Goal: Task Accomplishment & Management: Use online tool/utility

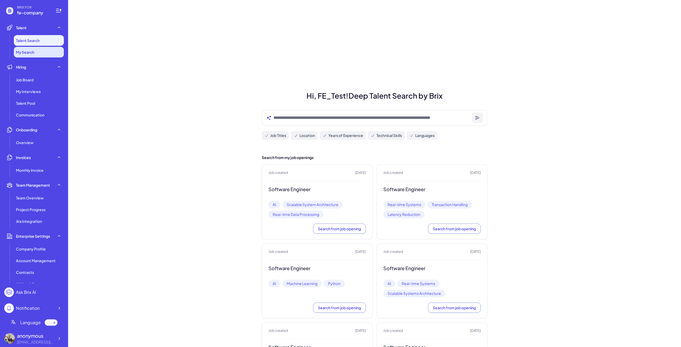
click at [40, 49] on li "My Search" at bounding box center [39, 52] width 50 height 11
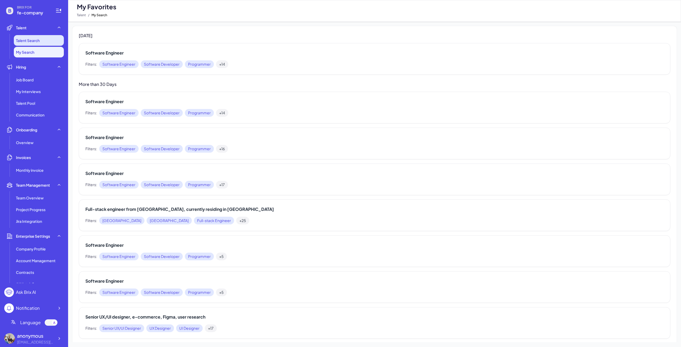
click at [40, 40] on li "Talent Search" at bounding box center [39, 40] width 50 height 11
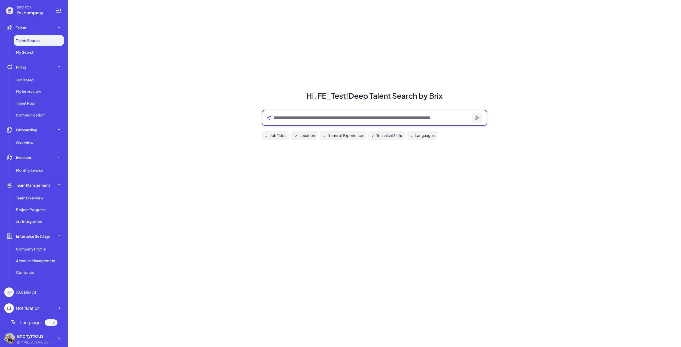
click at [279, 119] on textarea at bounding box center [372, 118] width 196 height 6
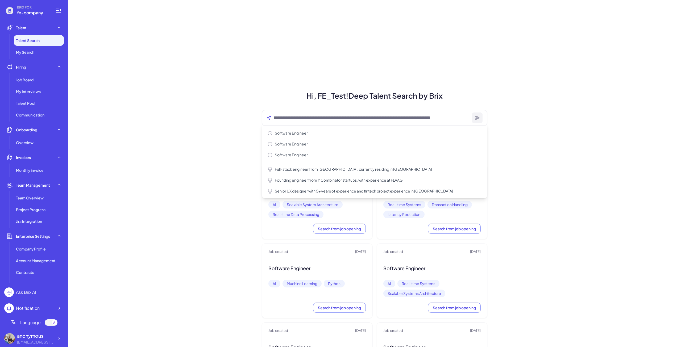
click at [307, 118] on textarea at bounding box center [372, 118] width 196 height 6
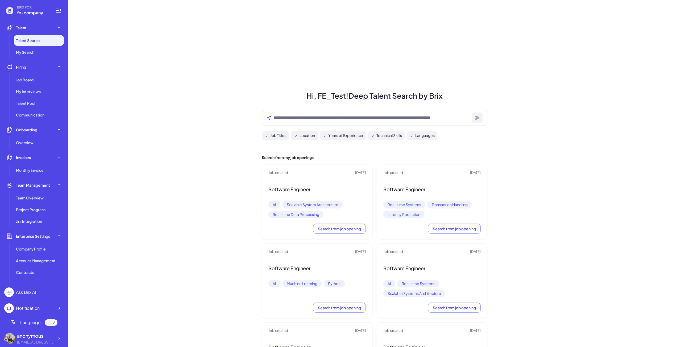
click at [23, 56] on li "My Search" at bounding box center [39, 52] width 50 height 11
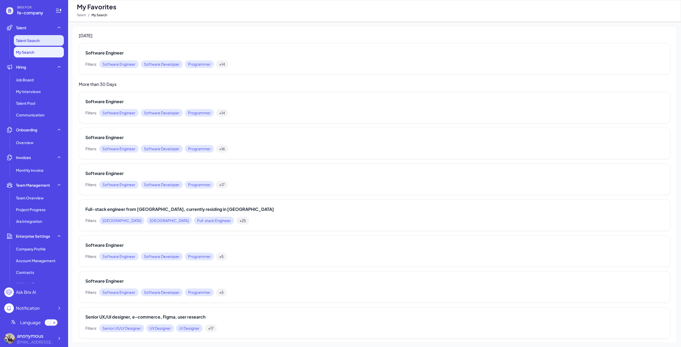
click at [43, 42] on li "Talent Search" at bounding box center [39, 40] width 50 height 11
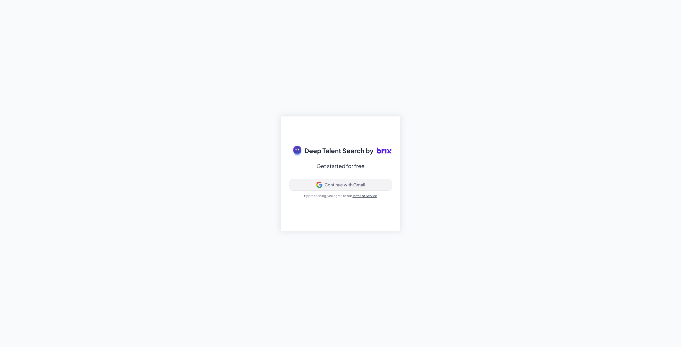
click at [326, 184] on div "Continue with Gmail" at bounding box center [345, 184] width 41 height 5
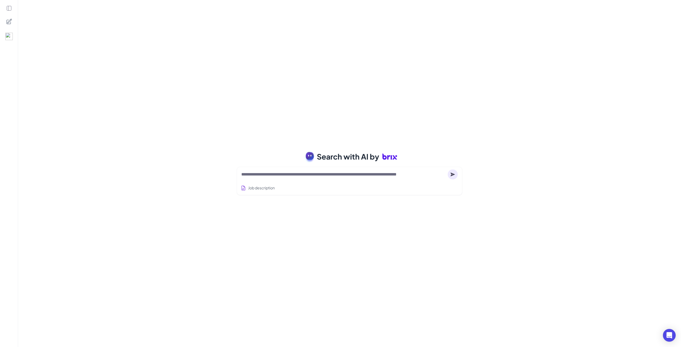
click at [313, 175] on textarea at bounding box center [343, 174] width 204 height 6
type textarea "*"
type textarea "**********"
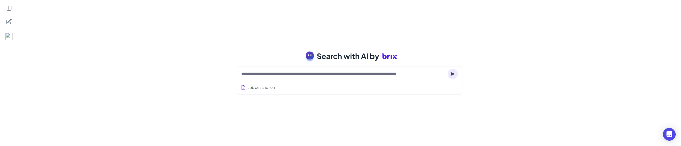
click at [410, 70] on div at bounding box center [349, 74] width 217 height 11
click at [402, 73] on textarea at bounding box center [343, 74] width 204 height 6
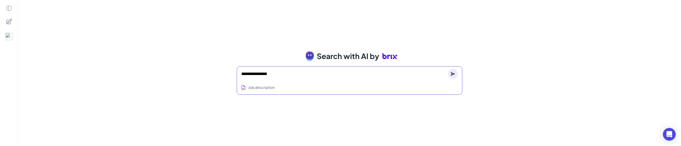
type textarea "**********"
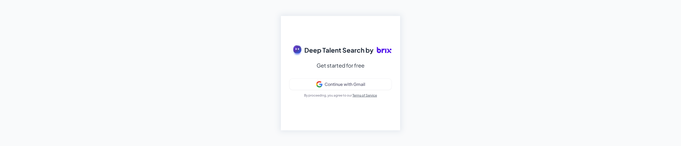
click at [36, 100] on div "Deep Talent Search by Get started for free Continue with Gmail By proceeding, y…" at bounding box center [340, 73] width 681 height 146
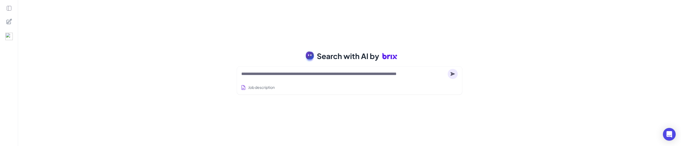
click at [9, 7] on icon at bounding box center [9, 8] width 6 height 6
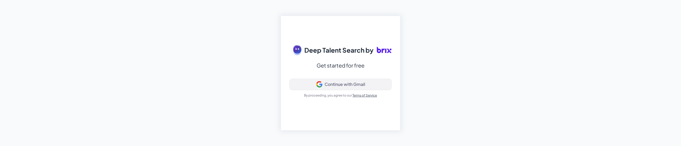
click at [357, 83] on div "Continue with Gmail" at bounding box center [345, 84] width 41 height 5
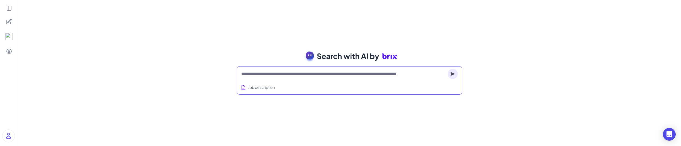
click at [292, 76] on textarea at bounding box center [343, 74] width 204 height 6
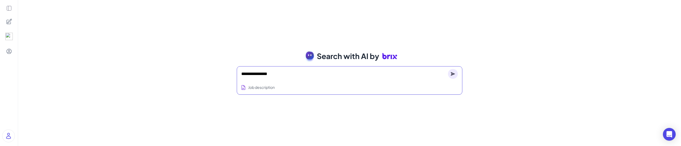
type textarea "**********"
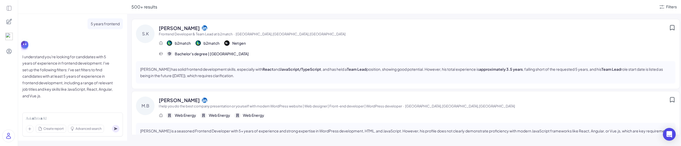
scroll to position [133, 0]
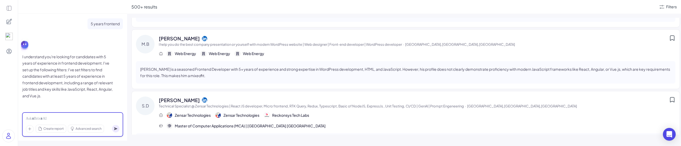
click at [79, 118] on div at bounding box center [73, 119] width 94 height 6
click at [62, 119] on div at bounding box center [73, 119] width 94 height 6
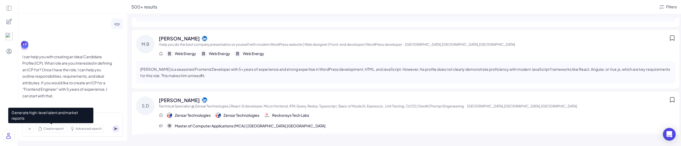
click at [53, 129] on span "Create report" at bounding box center [53, 128] width 20 height 5
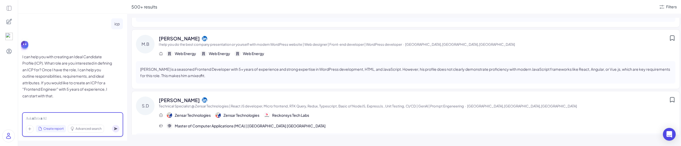
click at [75, 118] on div at bounding box center [73, 119] width 94 height 6
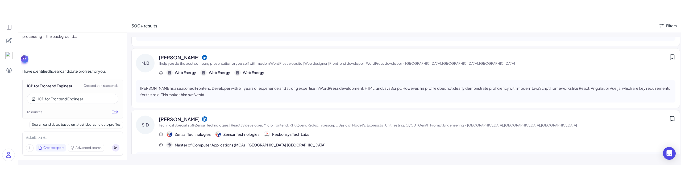
scroll to position [417, 0]
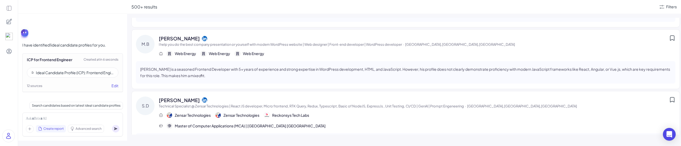
click at [72, 72] on div "Ideal Candidate Profile (ICP): Frontend Engineer (Mid-level, ~5 Years Experienc…" at bounding box center [75, 72] width 78 height 5
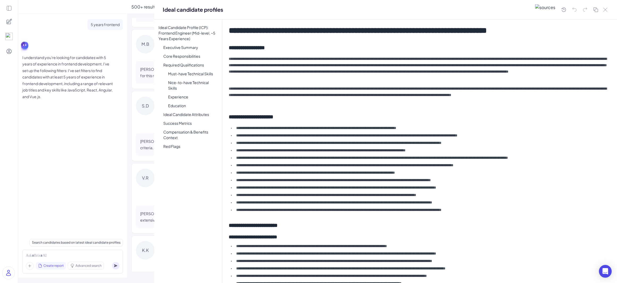
scroll to position [280, 0]
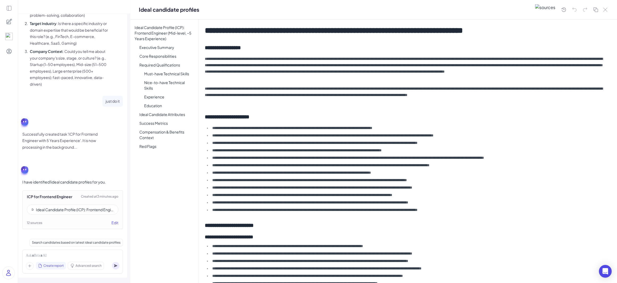
click at [147, 146] on div "Ideal Candidate Profile (ICP): Frontend Engineer (Mid-level, ~5 Years Experienc…" at bounding box center [164, 151] width 68 height 264
click at [9, 8] on icon at bounding box center [9, 8] width 6 height 6
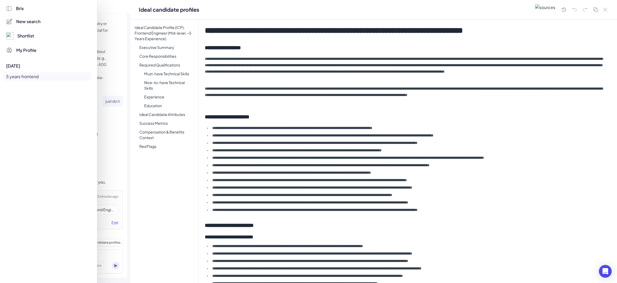
click at [131, 94] on div at bounding box center [308, 141] width 617 height 283
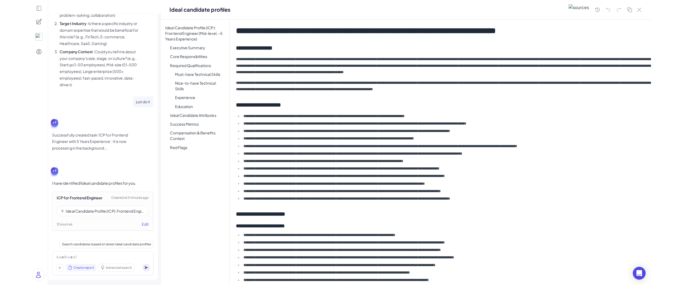
scroll to position [278, 0]
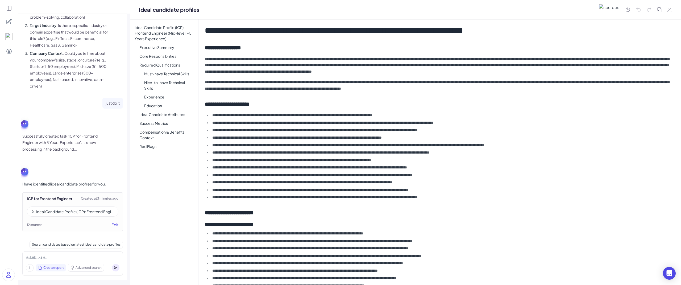
click at [6, 13] on div at bounding box center [9, 142] width 18 height 285
click at [7, 9] on icon at bounding box center [9, 8] width 6 height 6
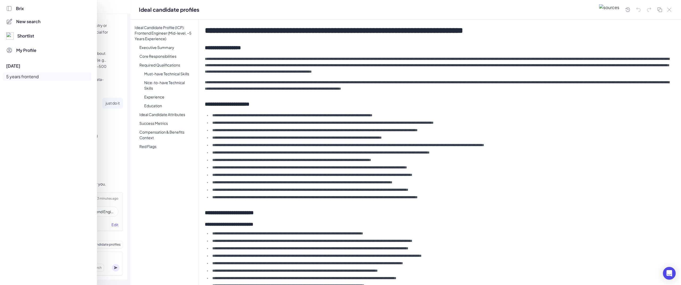
click at [9, 8] on icon at bounding box center [9, 9] width 6 height 6
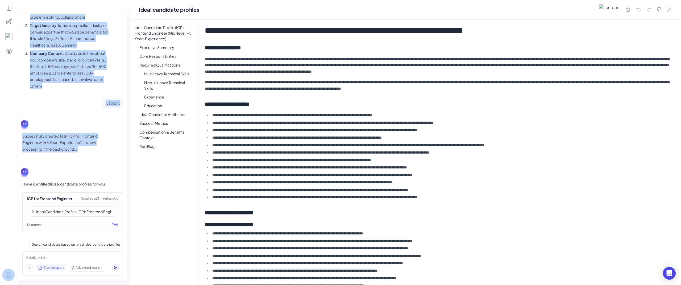
drag, startPoint x: 81, startPoint y: 171, endPoint x: 12, endPoint y: 171, distance: 68.9
click at [12, 146] on section "5 years frontend I understand you're looking for candidates with 5 years of exp…" at bounding box center [340, 142] width 681 height 285
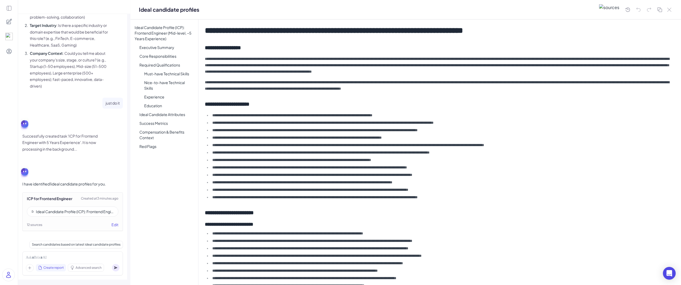
click at [170, 146] on div "Ideal Candidate Profile (ICP): Frontend Engineer (Mid-level, ~5 Years Experienc…" at bounding box center [164, 152] width 68 height 266
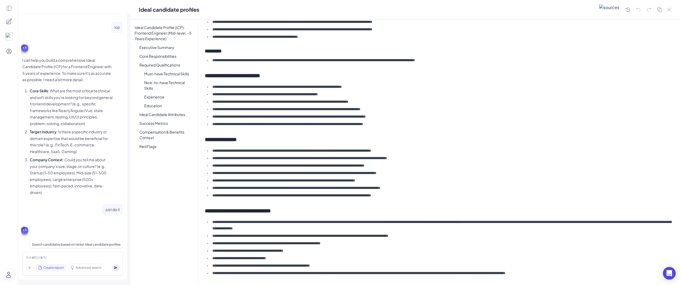
scroll to position [373, 0]
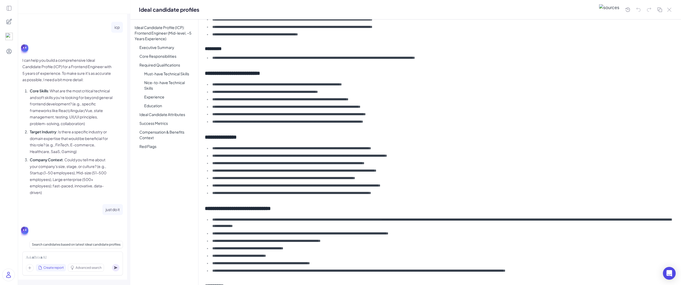
click at [666, 13] on div at bounding box center [648, 9] width 49 height 9
click at [669, 10] on icon at bounding box center [670, 10] width 4 height 4
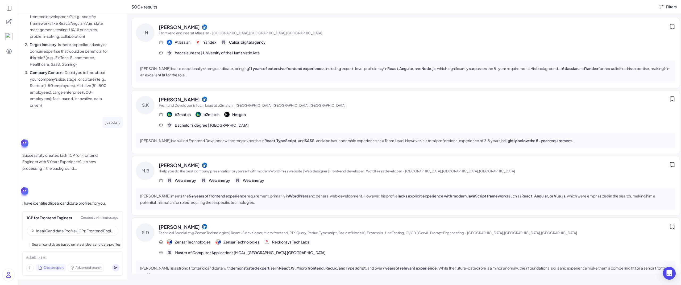
scroll to position [278, 0]
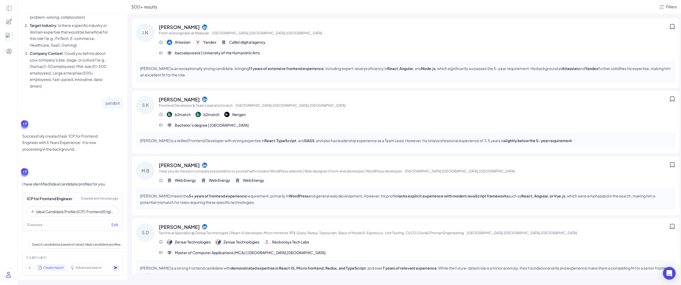
click at [55, 146] on div "Ideal Candidate Profile (ICP): Frontend Engineer (Mid-level, ~5 Years Experienc…" at bounding box center [73, 212] width 92 height 10
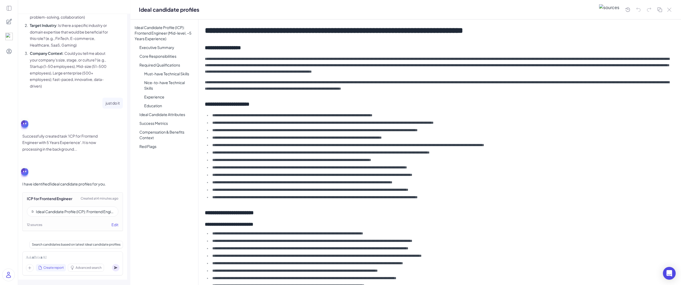
click at [670, 10] on icon at bounding box center [669, 10] width 4 height 4
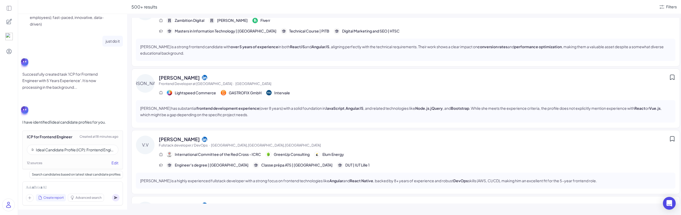
scroll to position [349, 0]
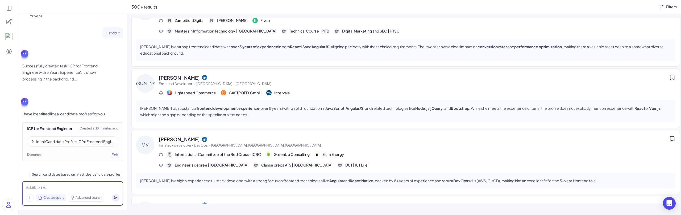
click at [63, 146] on div at bounding box center [73, 188] width 94 height 6
click at [43, 146] on div "Create report" at bounding box center [51, 197] width 30 height 7
click at [112, 146] on div at bounding box center [73, 188] width 94 height 6
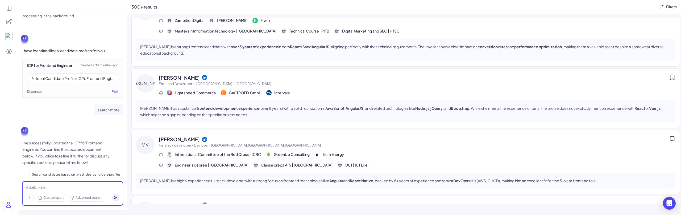
scroll to position [416, 0]
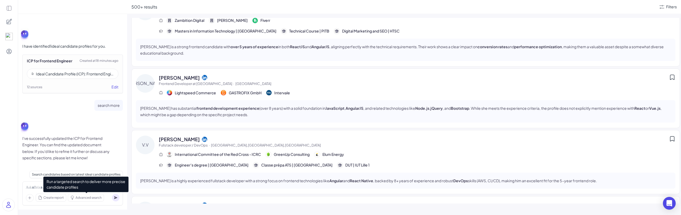
click at [77, 146] on span "Advanced search" at bounding box center [89, 197] width 26 height 5
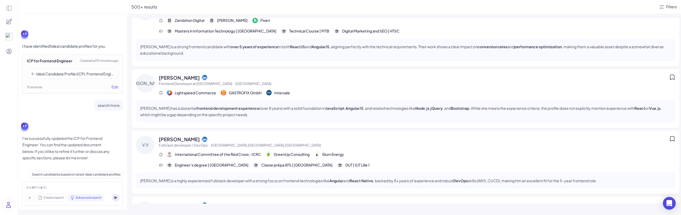
click at [32, 146] on div "Create report Advanced search" at bounding box center [72, 193] width 101 height 24
click at [32, 146] on div at bounding box center [73, 188] width 94 height 6
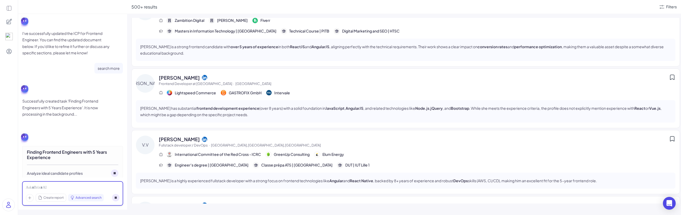
scroll to position [533, 0]
